Goal: Transaction & Acquisition: Purchase product/service

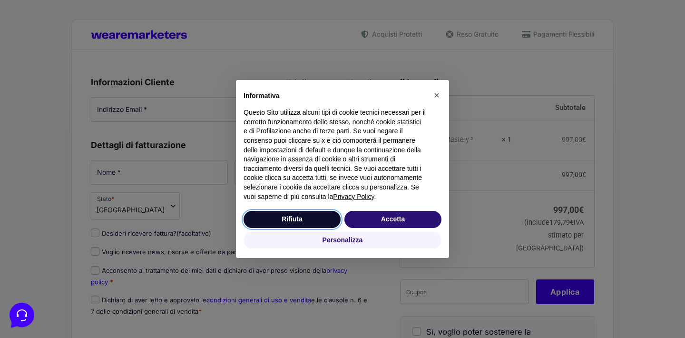
click at [300, 219] on button "Rifiuta" at bounding box center [292, 219] width 97 height 17
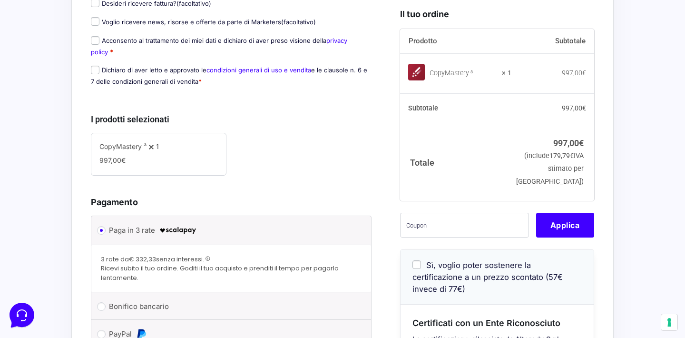
scroll to position [238, 0]
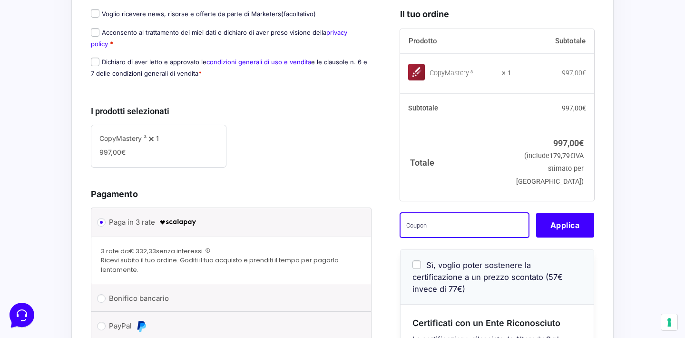
click at [410, 235] on input "text" at bounding box center [464, 224] width 129 height 25
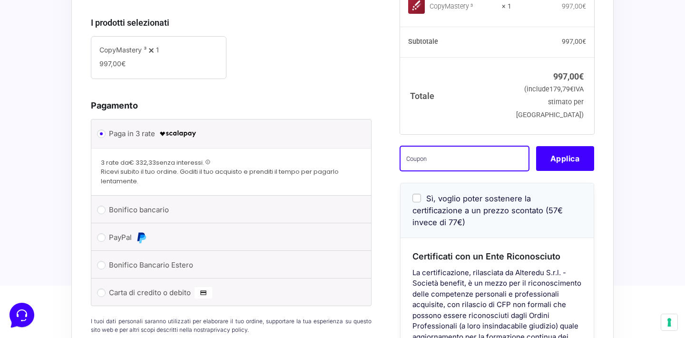
scroll to position [330, 0]
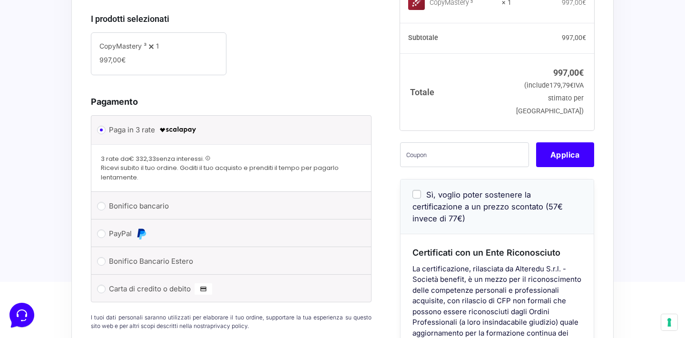
click at [416, 198] on input "Sì, voglio poter sostenere la certificazione a un prezzo scontato (57€ invece d…" at bounding box center [417, 194] width 9 height 9
checkbox input "true"
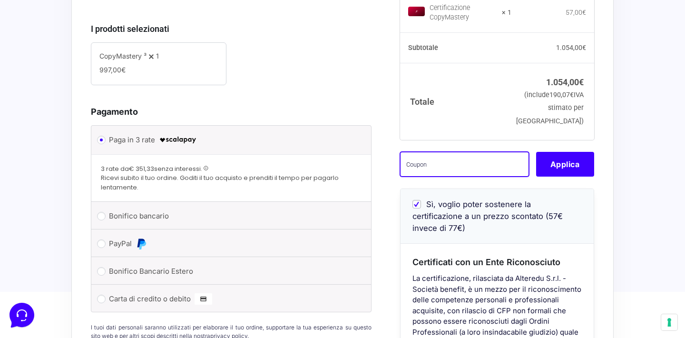
click at [429, 177] on input "text" at bounding box center [464, 164] width 129 height 25
paste input "VCCM1500#Ybi"
type input "VCCM1500#Ybi"
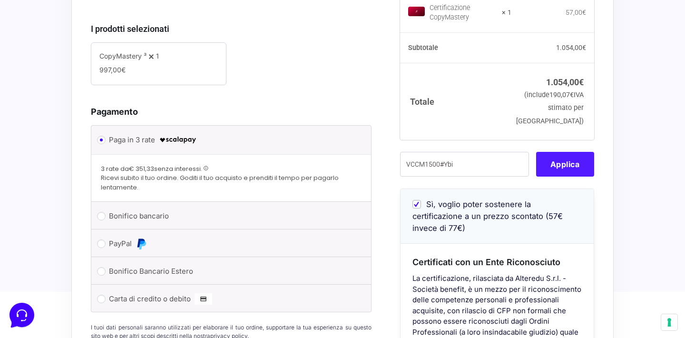
click at [562, 177] on button "Applica" at bounding box center [565, 164] width 58 height 25
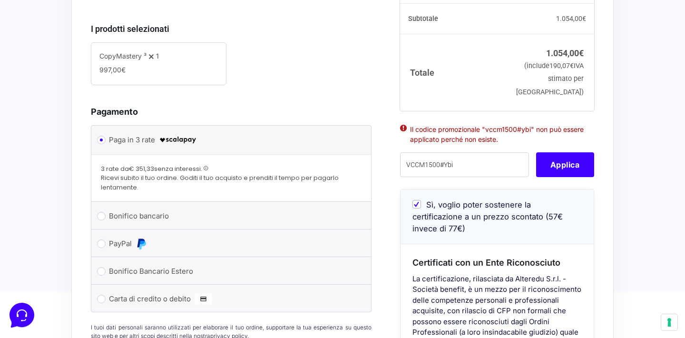
click at [418, 208] on input "Sì, voglio poter sostenere la certificazione a un prezzo scontato (57€ invece d…" at bounding box center [417, 204] width 9 height 9
checkbox input "false"
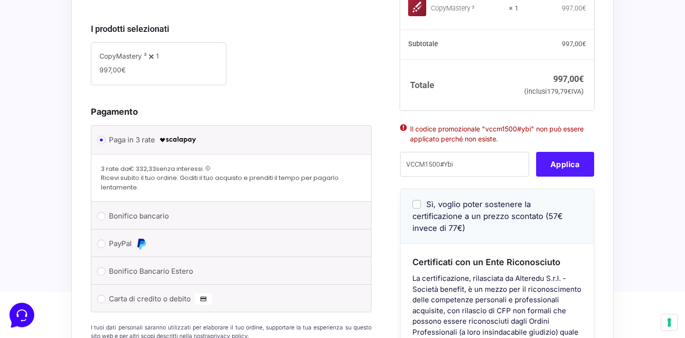
click at [560, 177] on button "Applica" at bounding box center [565, 164] width 58 height 25
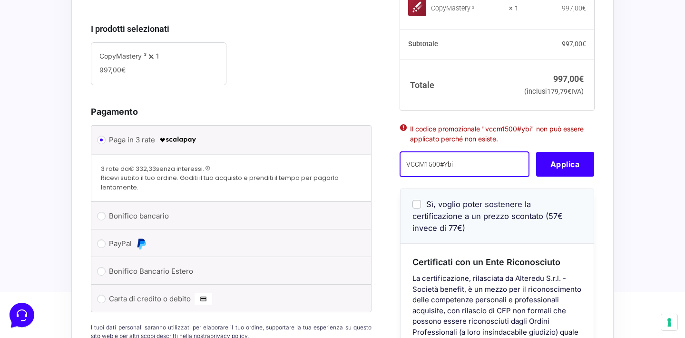
drag, startPoint x: 464, startPoint y: 178, endPoint x: 360, endPoint y: 174, distance: 103.8
click at [360, 174] on form "Informazioni Cliente Hai già un account? Accedi Indirizzo Email * Password * Ac…" at bounding box center [343, 58] width 504 height 627
paste input "VCCM1500#Ybi"
type input "VCCM1500#Ybi"
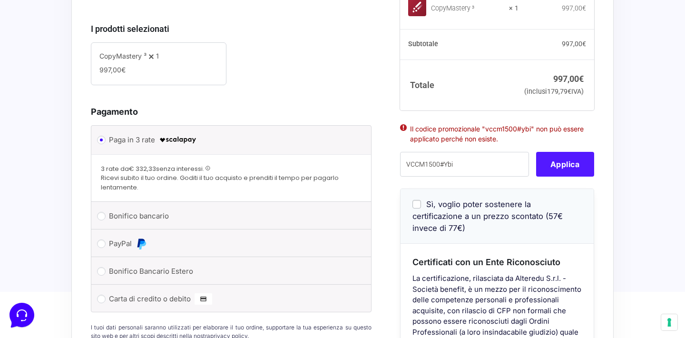
click at [563, 177] on button "Applica" at bounding box center [565, 164] width 58 height 25
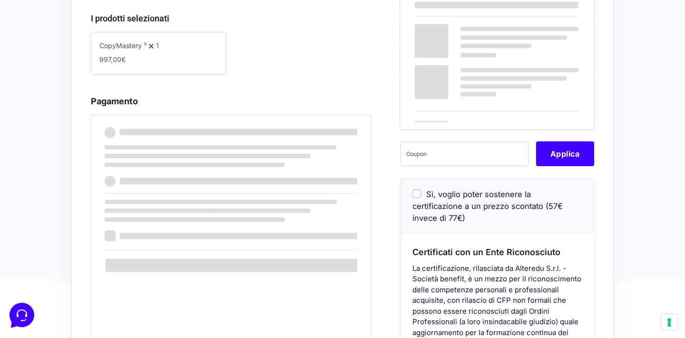
click at [443, 203] on span "Sì, voglio poter sostenere la certificazione a un prezzo scontato (57€ invece d…" at bounding box center [488, 205] width 150 height 33
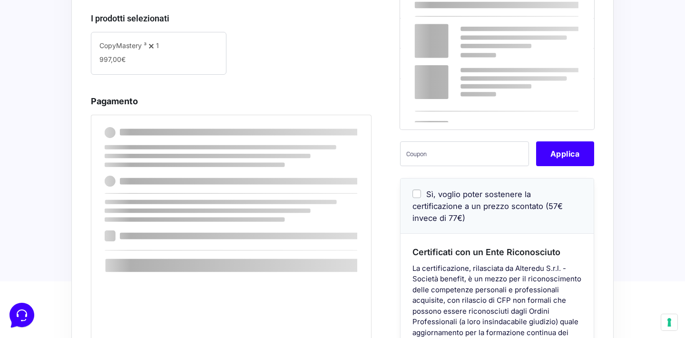
click at [421, 198] on input "Sì, voglio poter sostenere la certificazione a un prezzo scontato (57€ invece d…" at bounding box center [417, 193] width 9 height 9
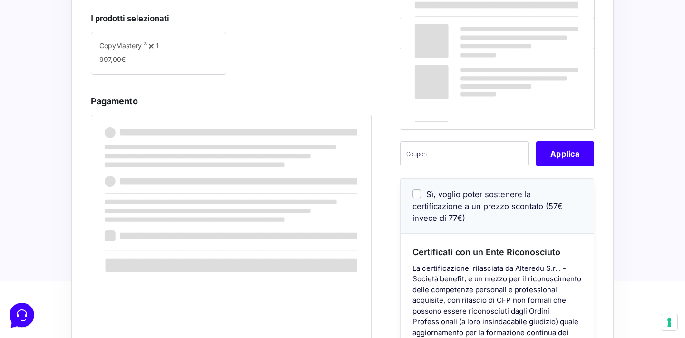
checkbox input "true"
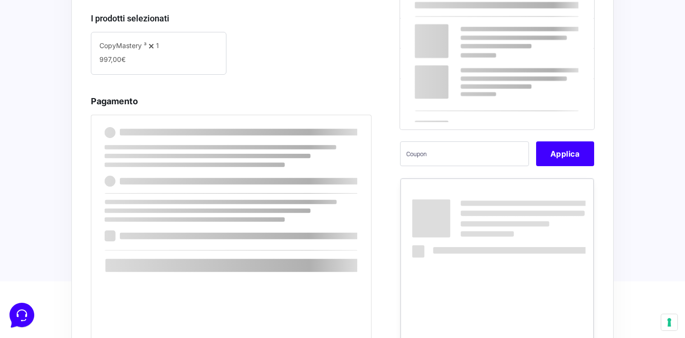
scroll to position [320, 0]
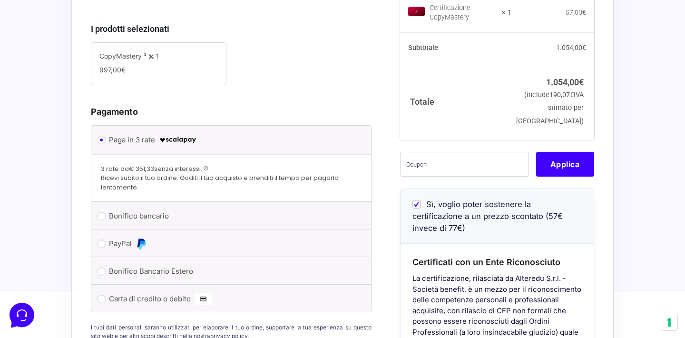
click at [415, 208] on input "Sì, voglio poter sostenere la certificazione a un prezzo scontato (57€ invece d…" at bounding box center [417, 204] width 9 height 9
checkbox input "false"
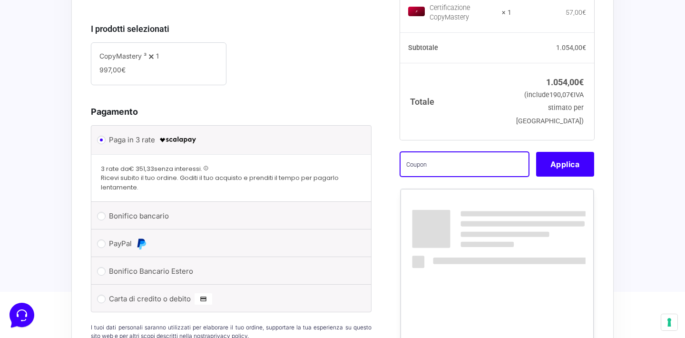
click at [427, 177] on input "text" at bounding box center [464, 164] width 129 height 25
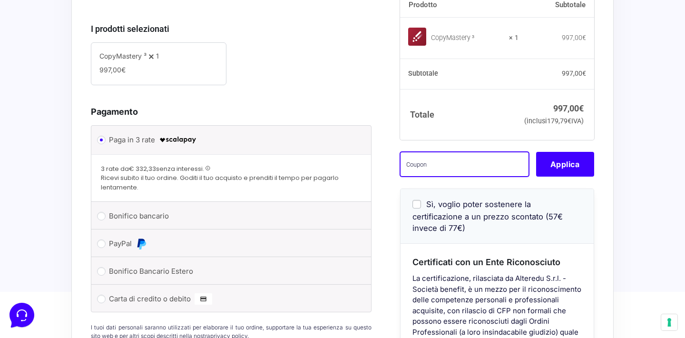
paste input "VCCM1500#Ybi"
type input "VCCM1500#Ybi"
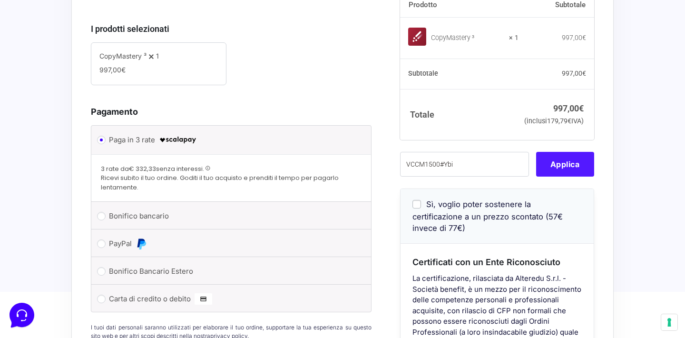
click at [558, 177] on button "Applica" at bounding box center [565, 164] width 58 height 25
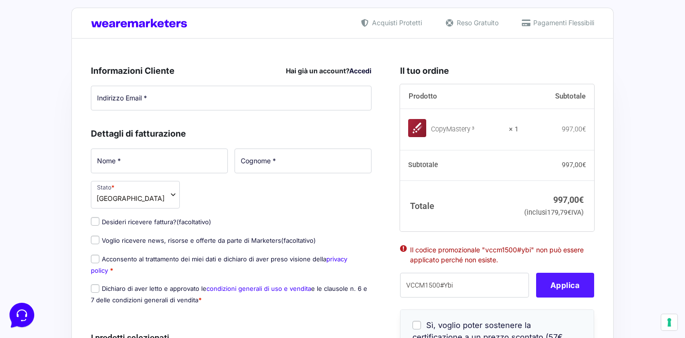
scroll to position [0, 0]
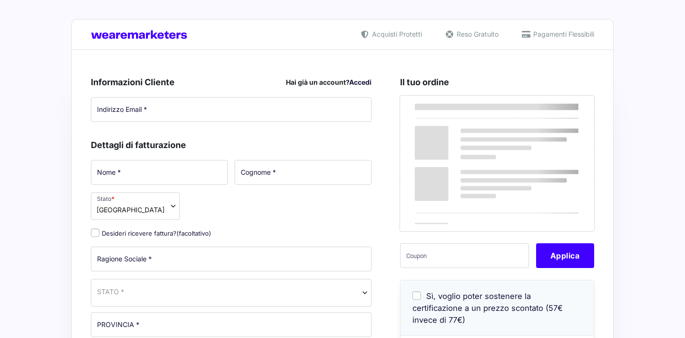
select select
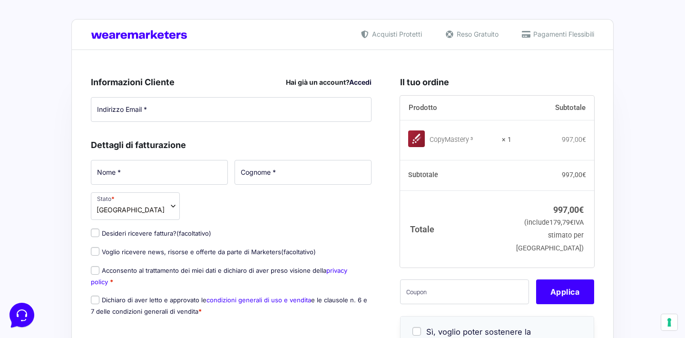
click at [196, 122] on p "Indirizzo Email *" at bounding box center [231, 110] width 287 height 28
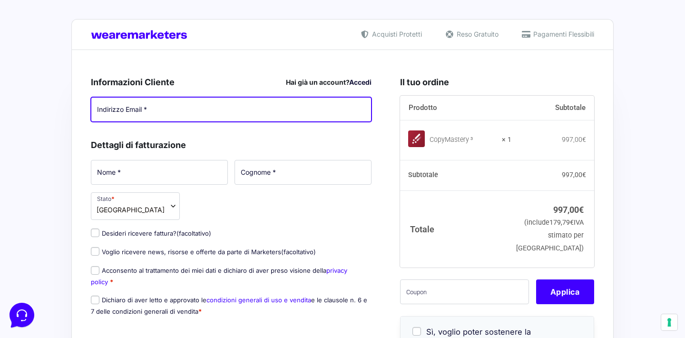
click at [188, 110] on input "Indirizzo Email *" at bounding box center [231, 109] width 281 height 25
type input "anna.bonandrini6@gmail.com"
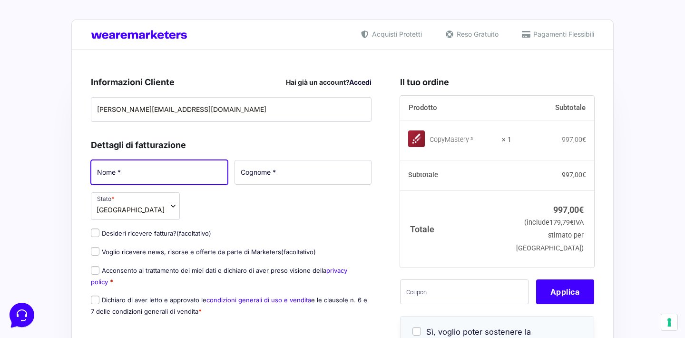
type input "Anna"
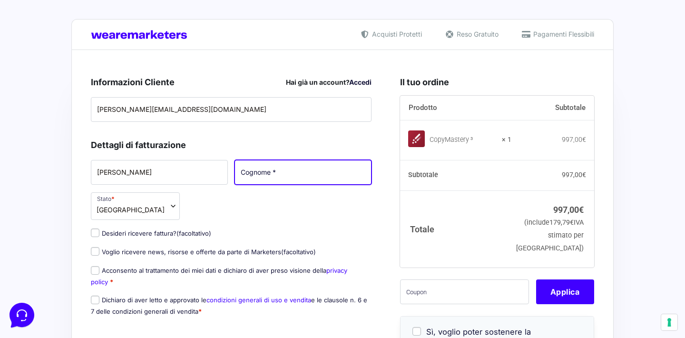
type input "Bonandrini"
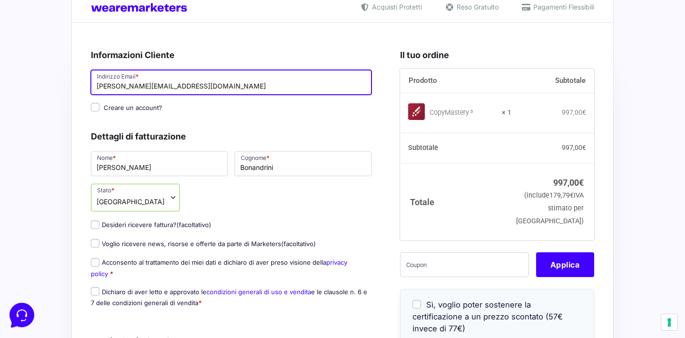
scroll to position [29, 0]
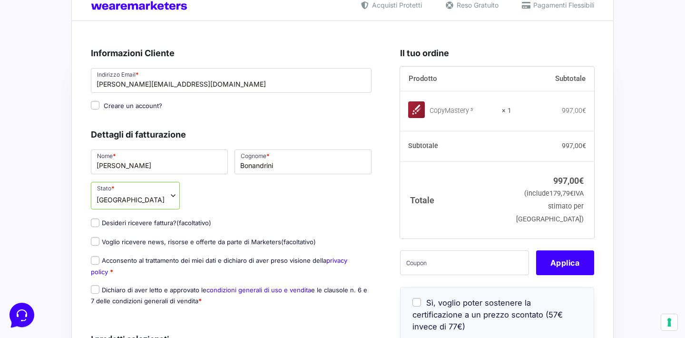
click at [137, 104] on span "Creare un account?" at bounding box center [133, 106] width 59 height 8
click at [99, 104] on input "Creare un account?" at bounding box center [95, 105] width 9 height 9
checkbox input "true"
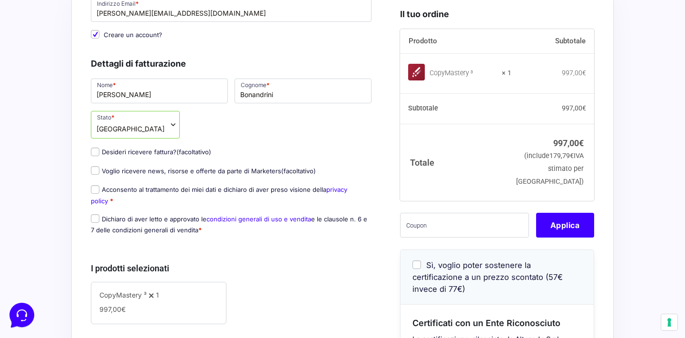
scroll to position [103, 0]
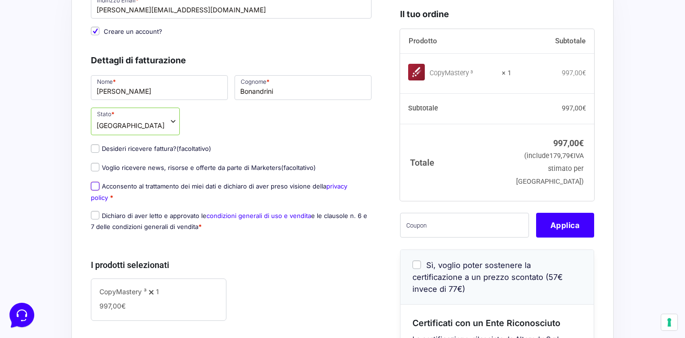
click at [94, 189] on input "Acconsento al trattamento dei miei dati e dichiaro di aver preso visione della …" at bounding box center [95, 186] width 9 height 9
checkbox input "true"
click at [95, 218] on input "Dichiaro di aver letto e approvato le condizioni generali di uso e vendita e le…" at bounding box center [95, 215] width 9 height 9
checkbox input "true"
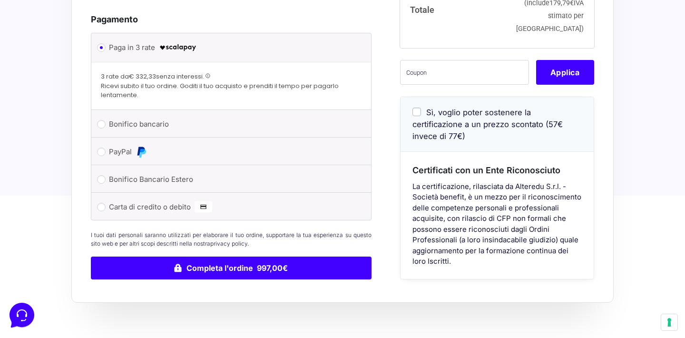
scroll to position [434, 0]
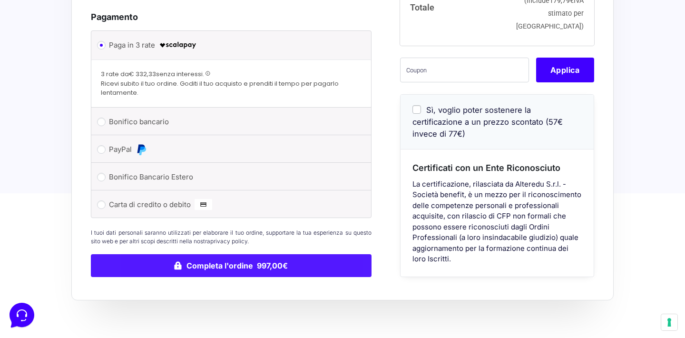
click at [202, 272] on button "Completa l'ordine 997,00€" at bounding box center [231, 265] width 281 height 23
